Goal: Check status: Check status

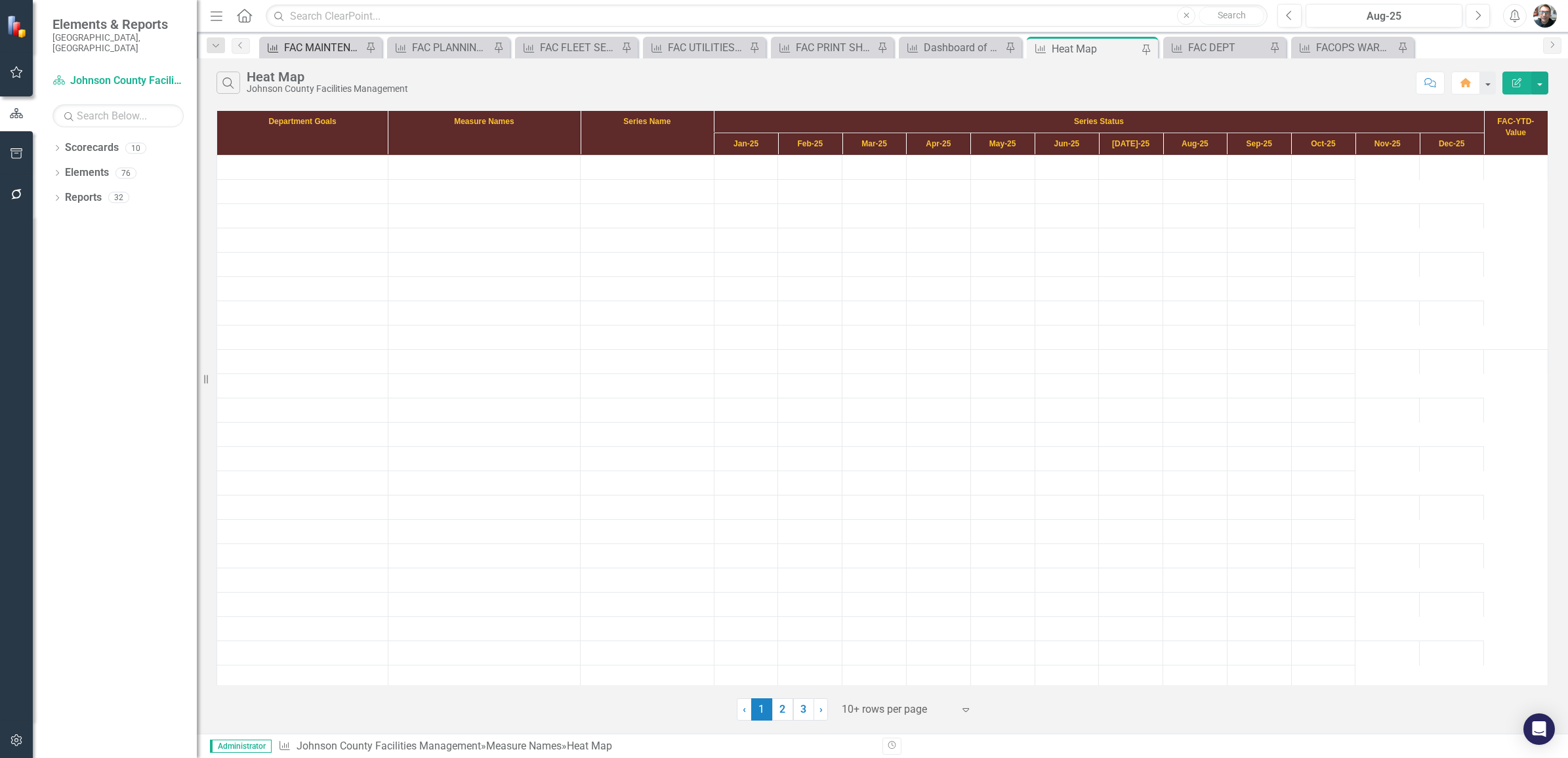
click at [329, 42] on div "FAC MAINTENANCE" at bounding box center [323, 47] width 78 height 16
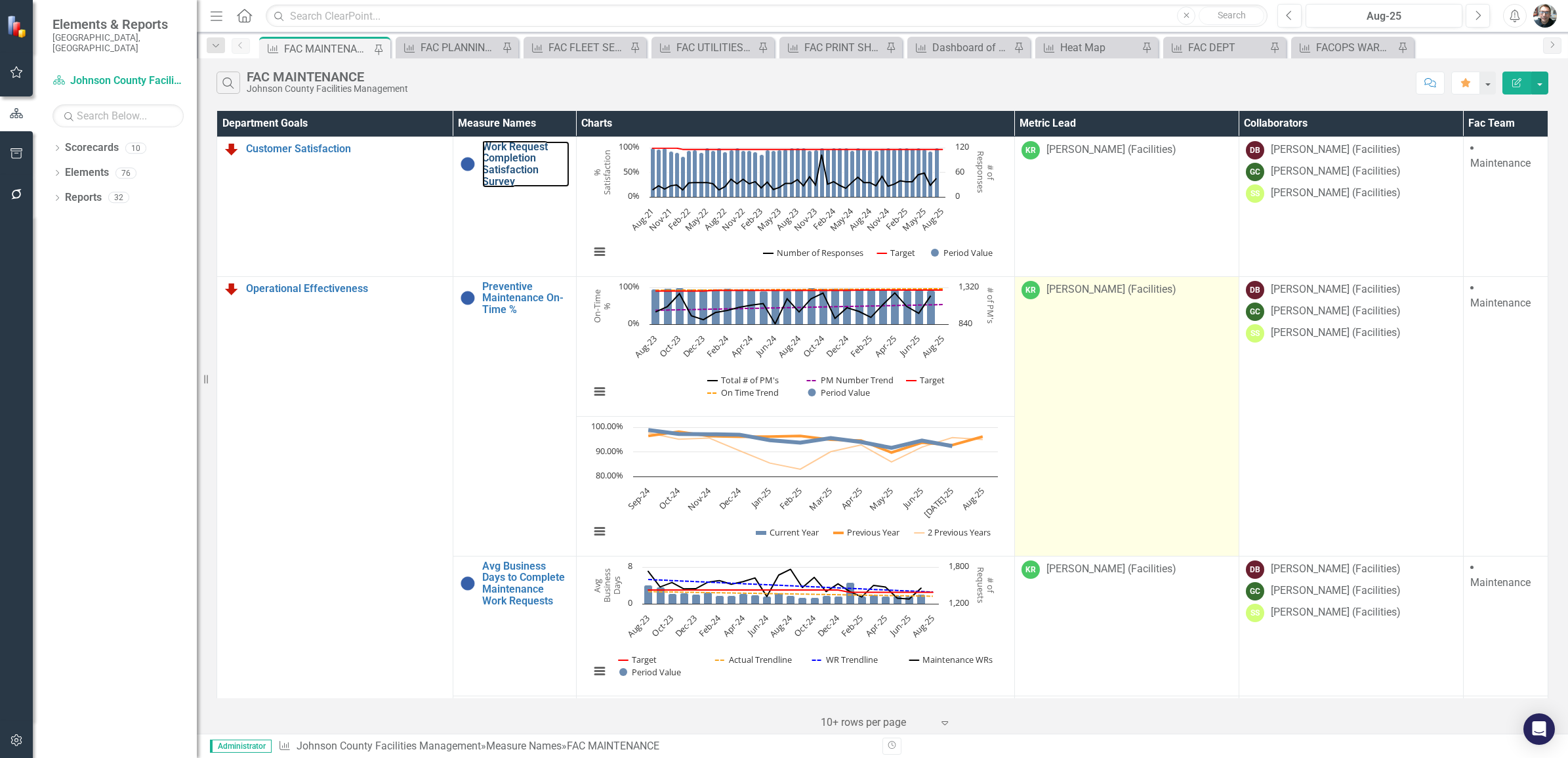
click at [508, 168] on link "Work Request Completion Satisfaction Survey" at bounding box center [525, 163] width 87 height 46
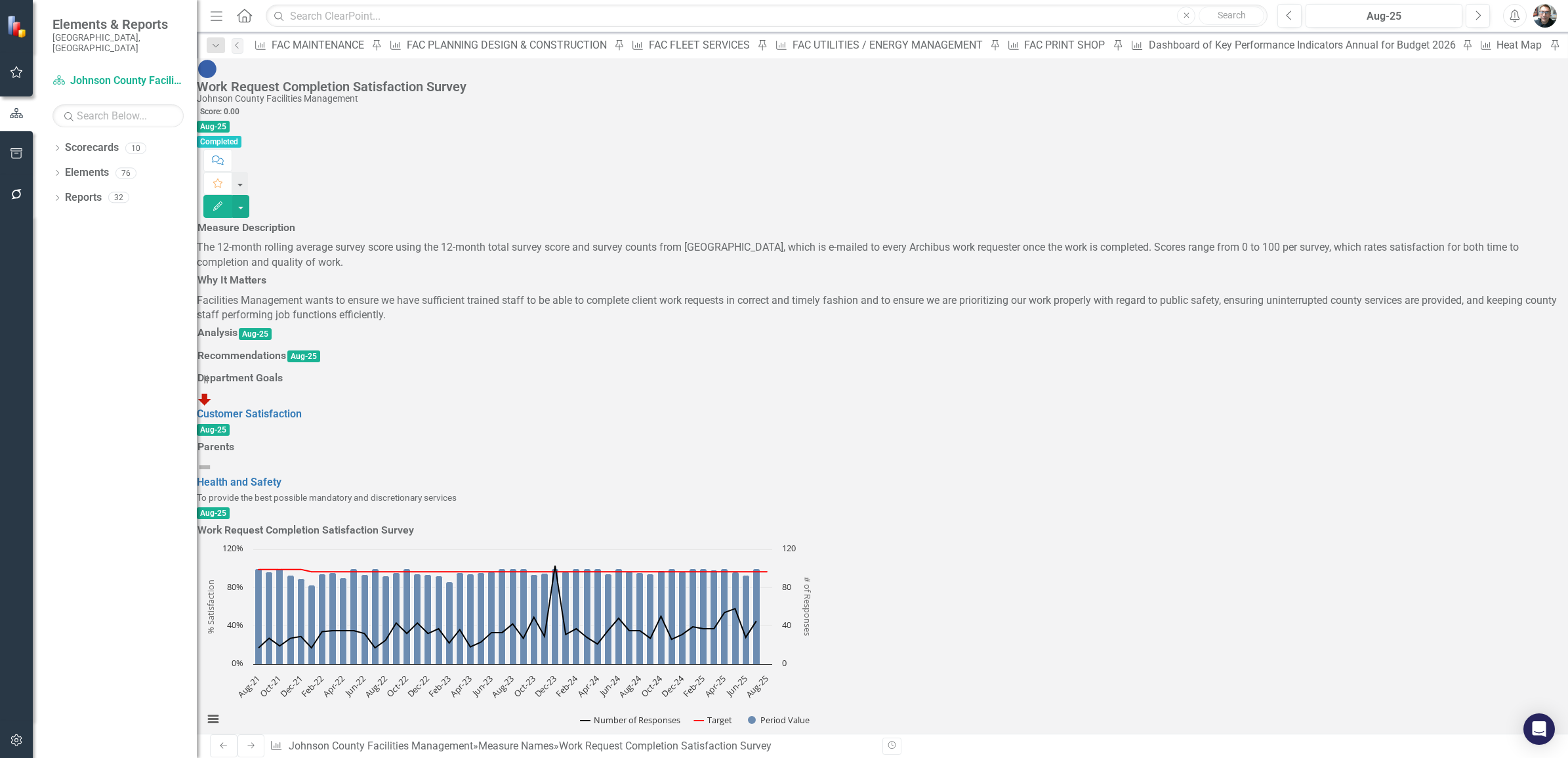
scroll to position [22, 0]
click at [237, 329] on h3 "Analysis" at bounding box center [218, 332] width 40 height 12
click at [237, 328] on h3 "Analysis" at bounding box center [218, 332] width 40 height 12
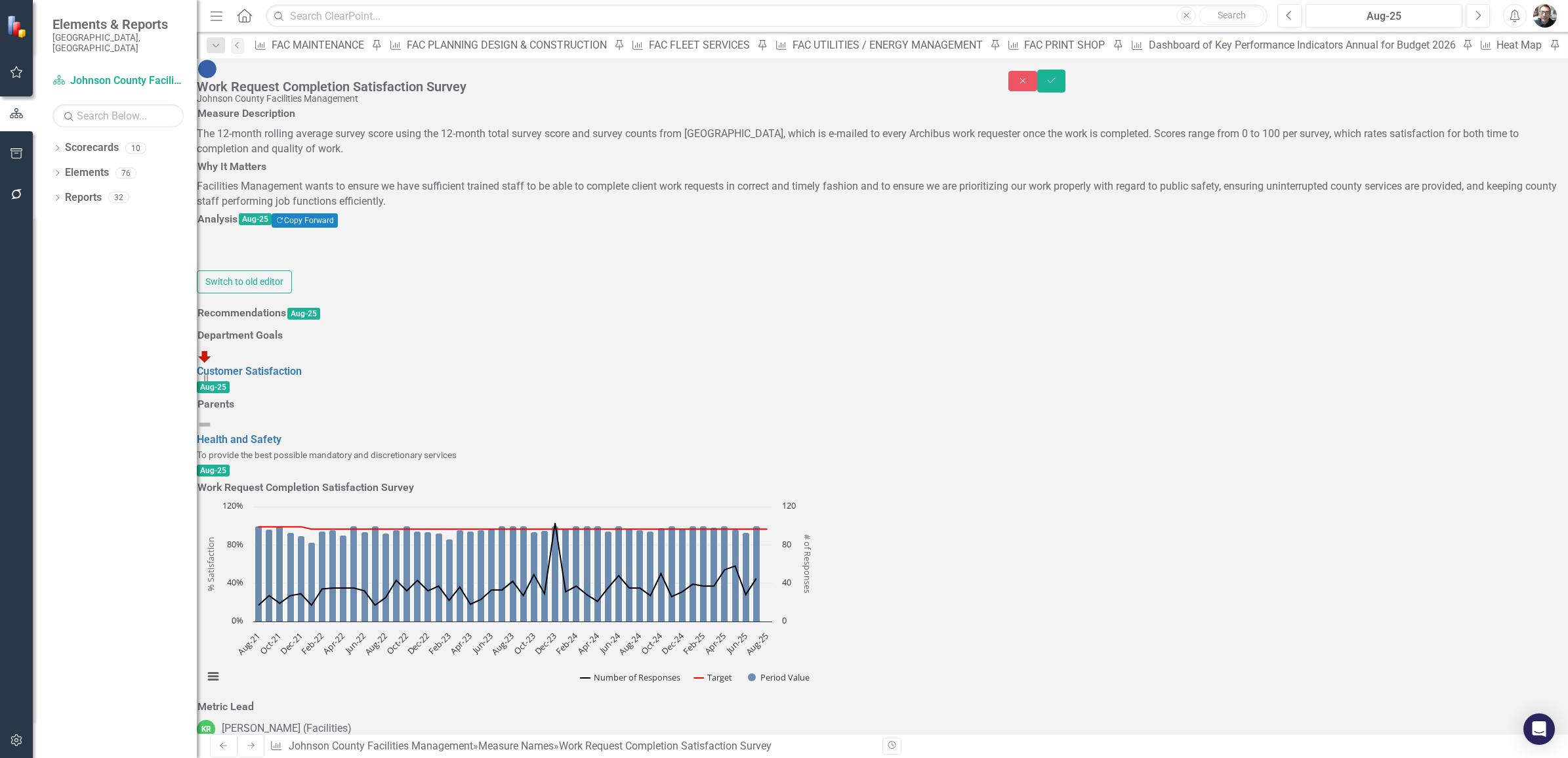
click at [295, 270] on div at bounding box center [882, 250] width 1371 height 38
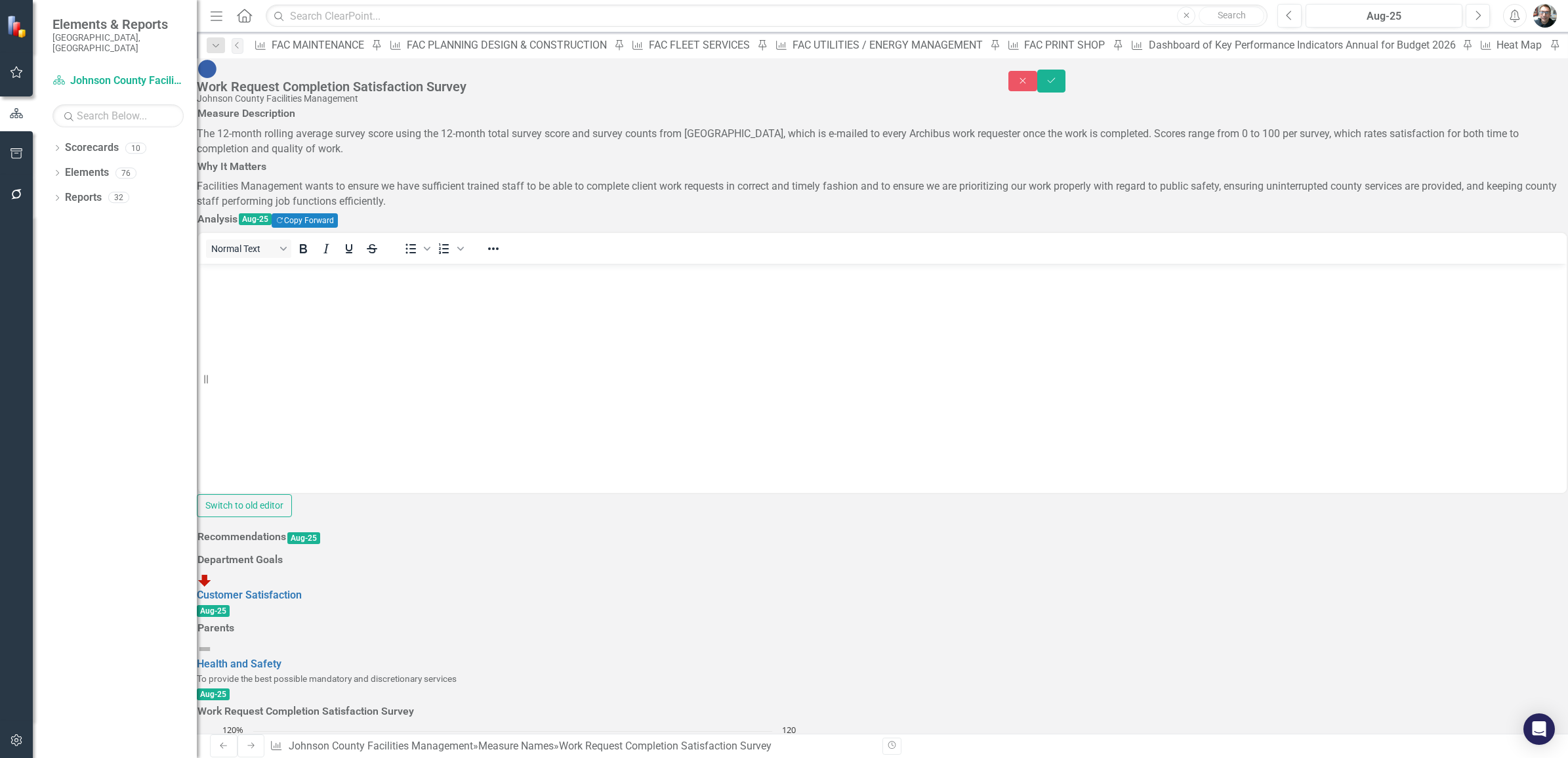
scroll to position [0, 0]
click at [263, 313] on body "Rich Text Area. Press ALT-0 for help." at bounding box center [882, 362] width 1369 height 197
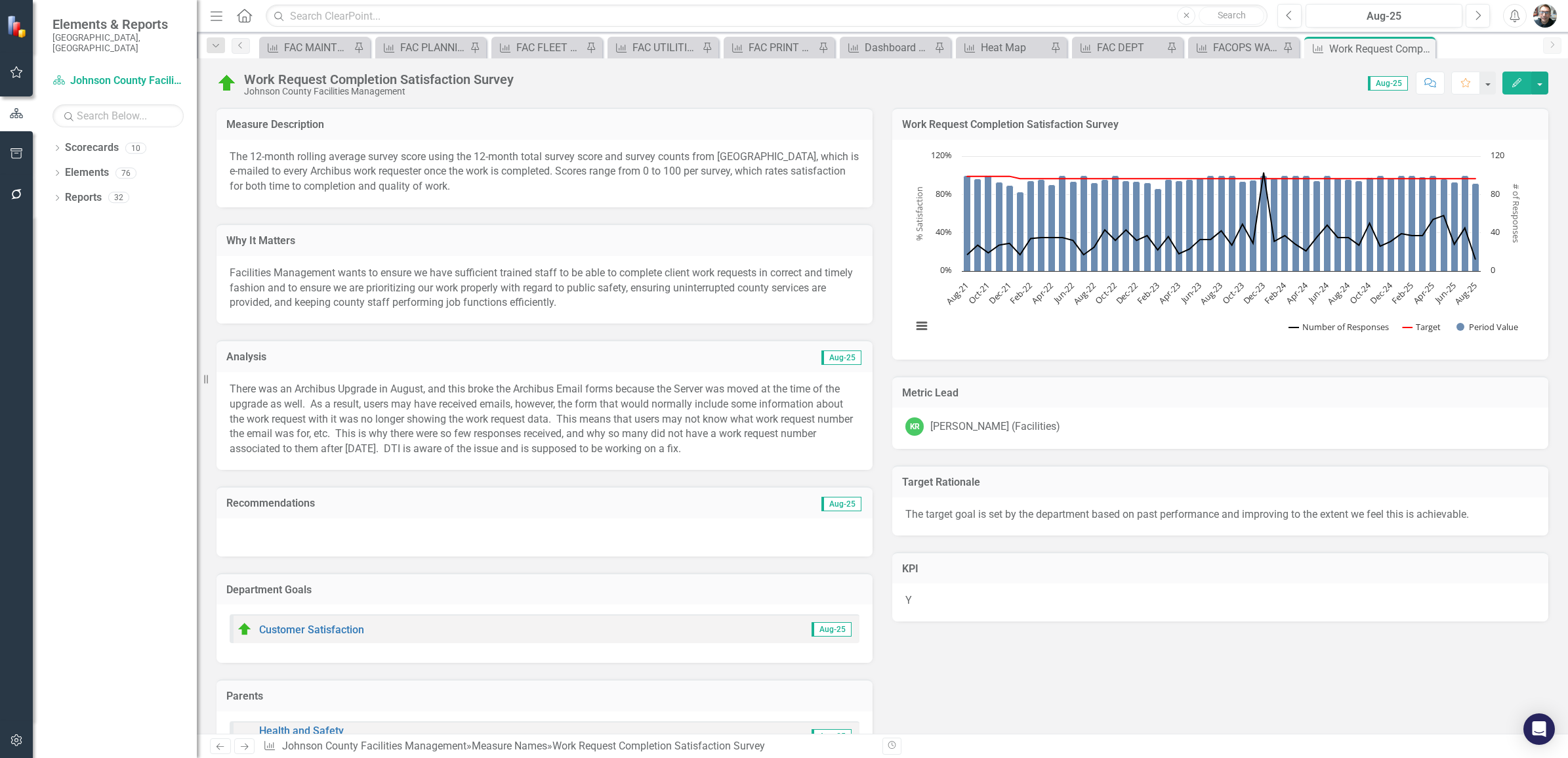
scroll to position [1395, 0]
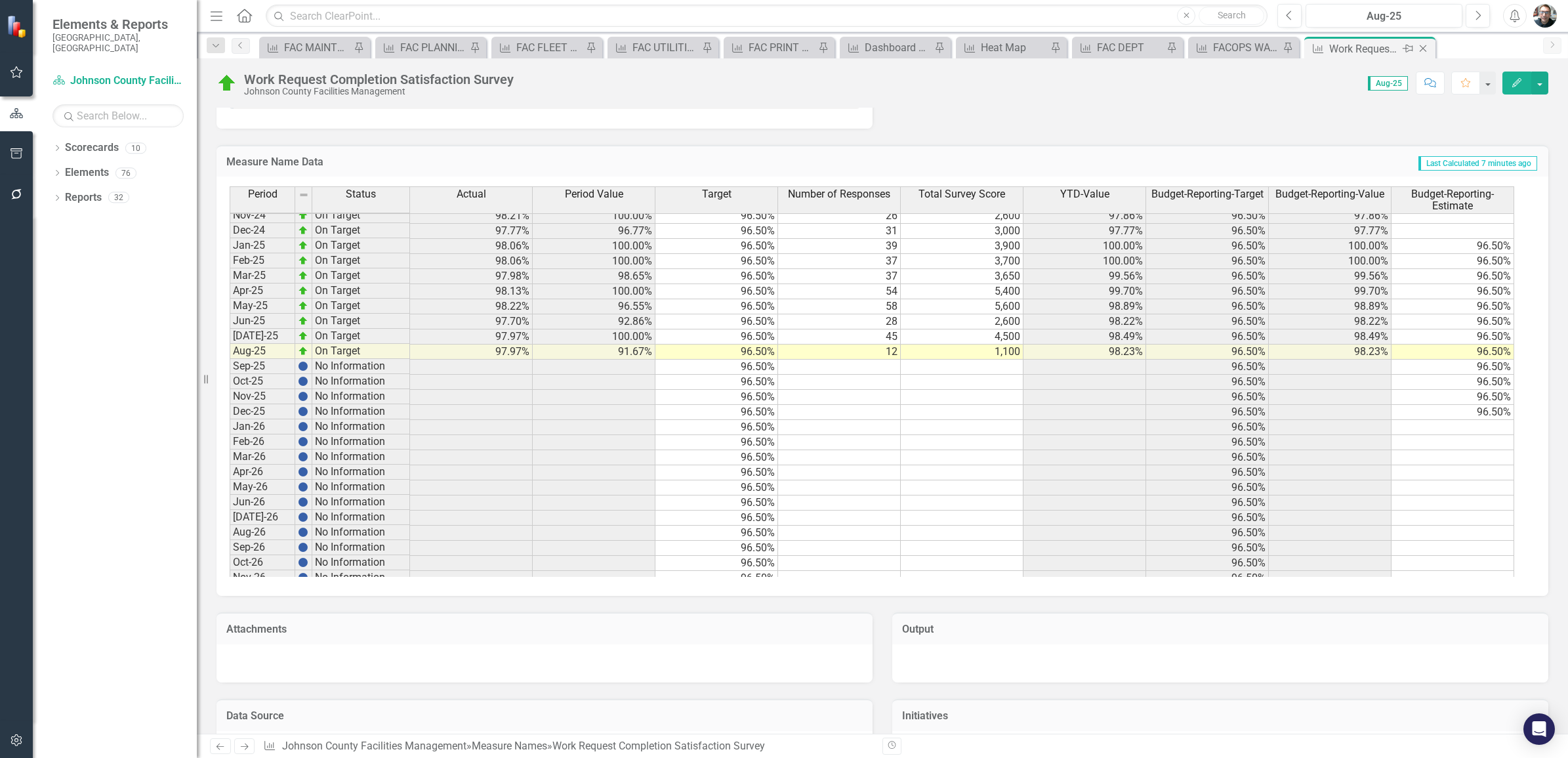
click at [1407, 48] on icon at bounding box center [1408, 49] width 10 height 8
drag, startPoint x: 493, startPoint y: 48, endPoint x: 551, endPoint y: 93, distance: 73.4
click at [493, 48] on icon "Pin" at bounding box center [495, 50] width 13 height 10
click at [1423, 47] on icon "Close" at bounding box center [1424, 48] width 13 height 10
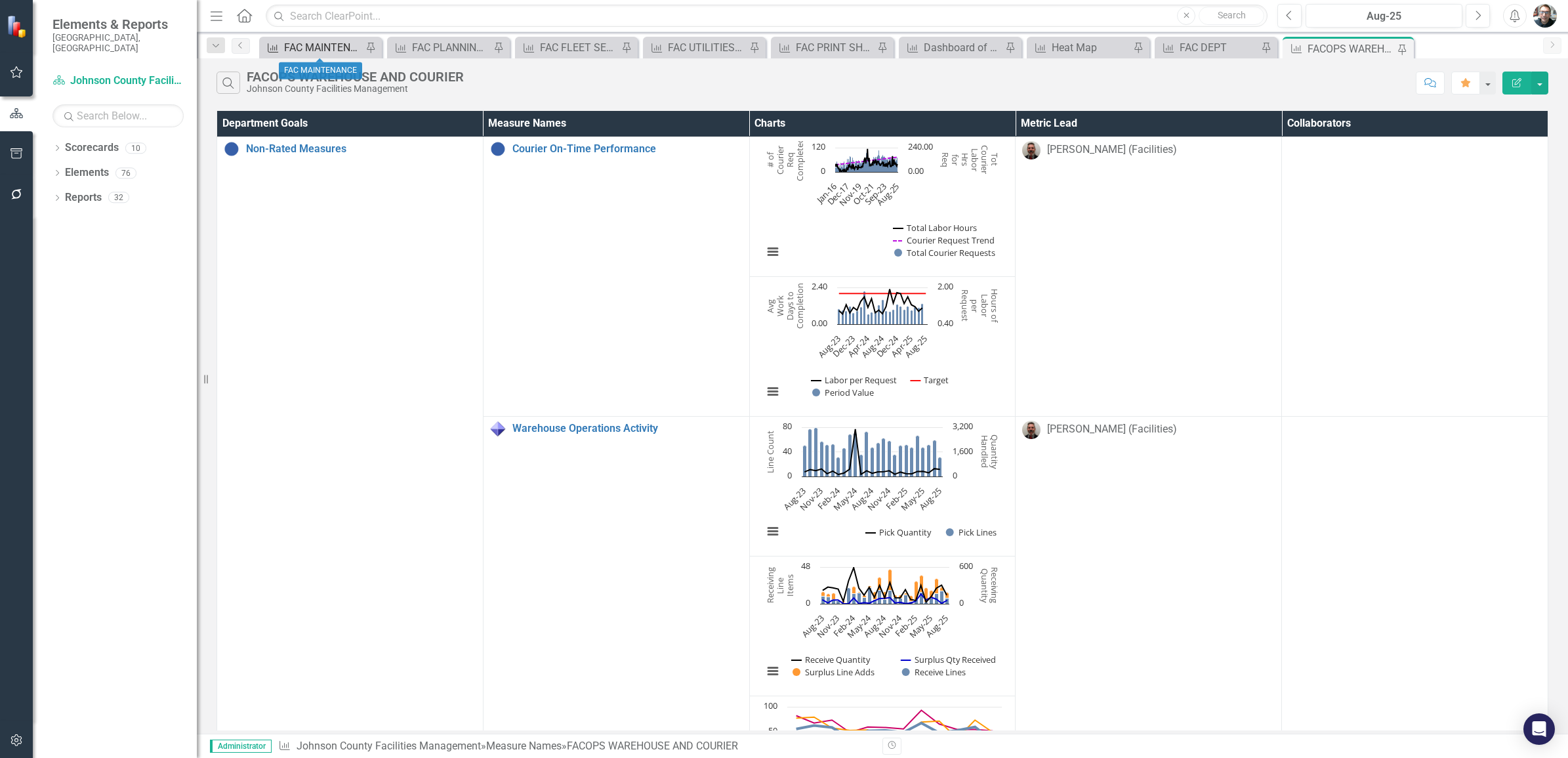
click at [343, 52] on div "FAC MAINTENANCE" at bounding box center [323, 47] width 78 height 16
